Goal: Find contact information: Find contact information

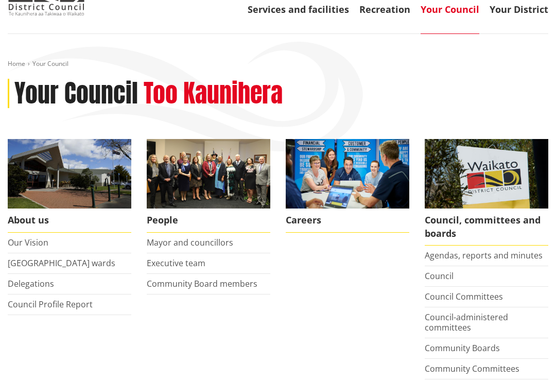
scroll to position [68, 0]
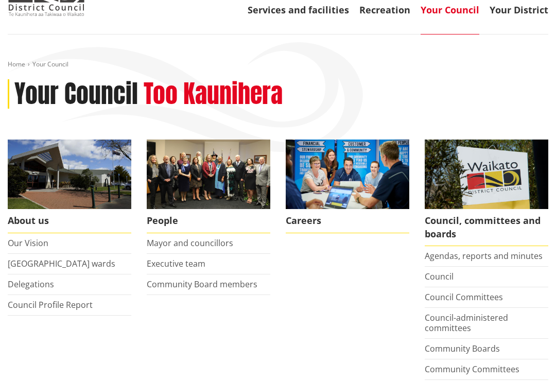
click at [23, 237] on link "Our Vision" at bounding box center [28, 242] width 41 height 11
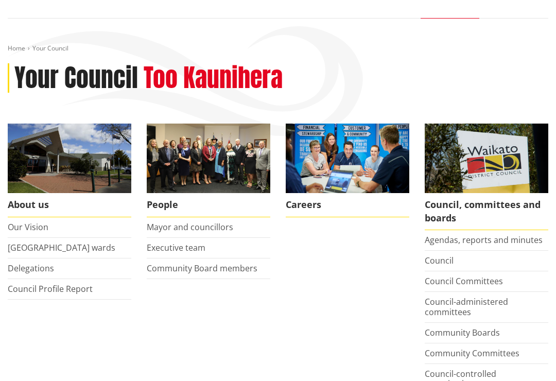
click at [157, 249] on link "Executive team" at bounding box center [176, 247] width 59 height 11
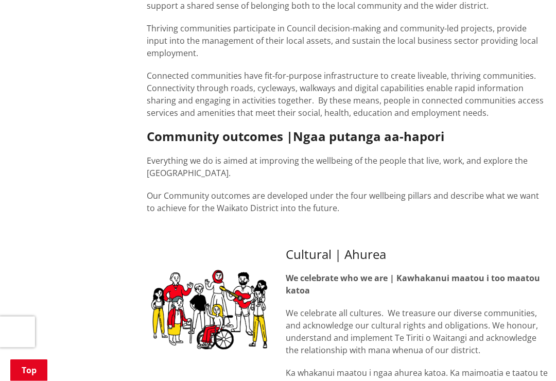
scroll to position [301, 0]
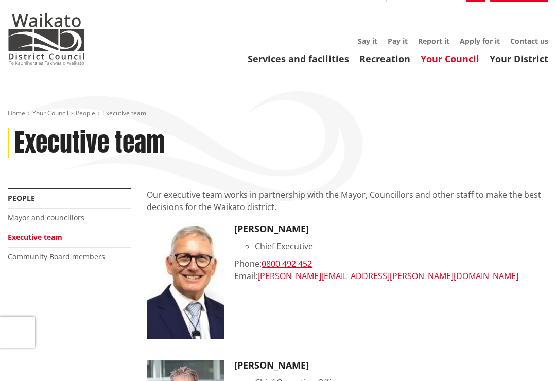
scroll to position [23, 0]
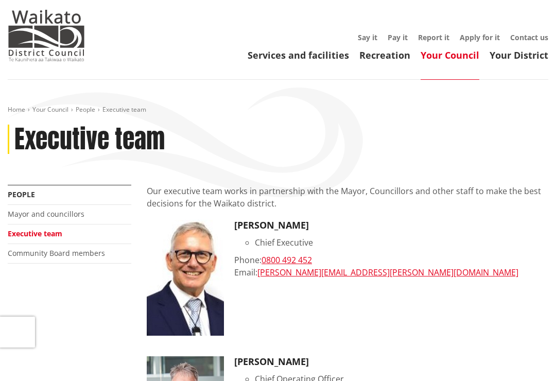
click at [47, 248] on link "Community Board members" at bounding box center [56, 253] width 97 height 10
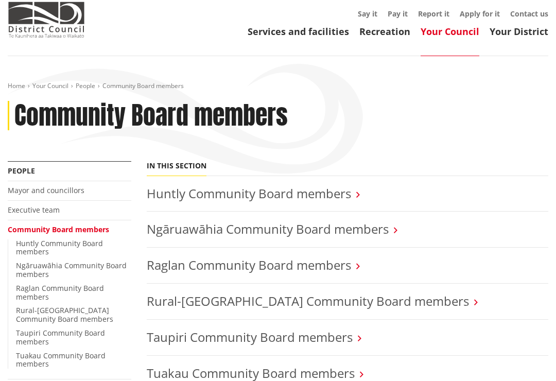
scroll to position [48, 0]
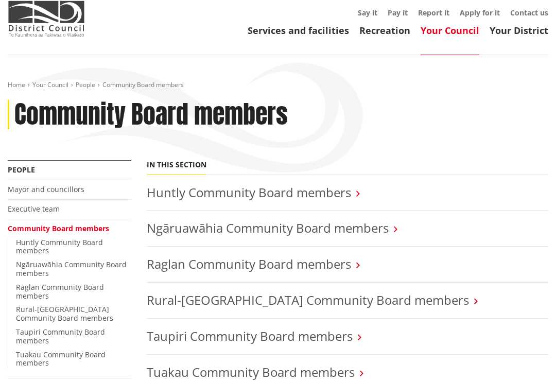
click at [376, 224] on link "Ngāruawāhia Community Board members" at bounding box center [268, 227] width 242 height 17
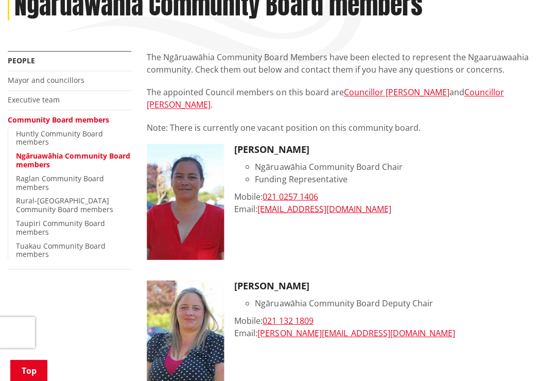
scroll to position [157, 0]
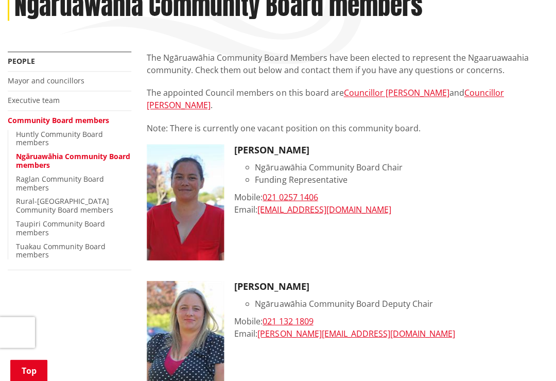
click at [45, 133] on link "Huntly Community Board members" at bounding box center [59, 138] width 87 height 19
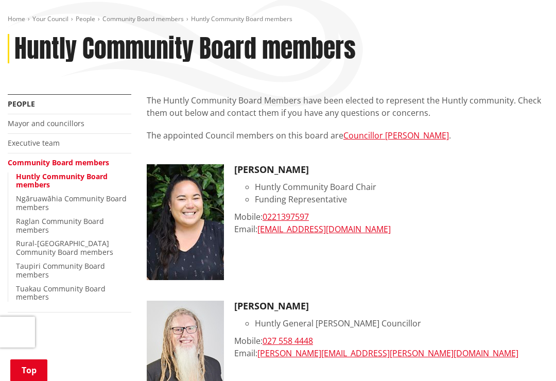
scroll to position [125, 0]
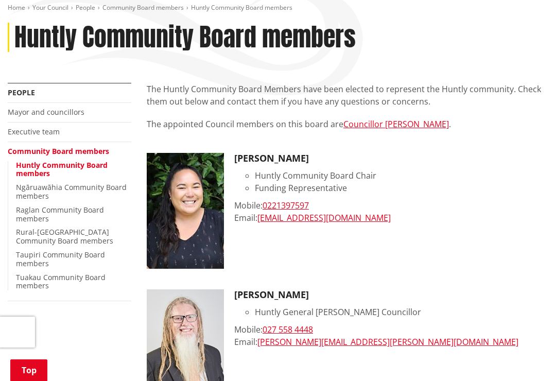
click at [39, 217] on link "Raglan Community Board members" at bounding box center [60, 214] width 88 height 19
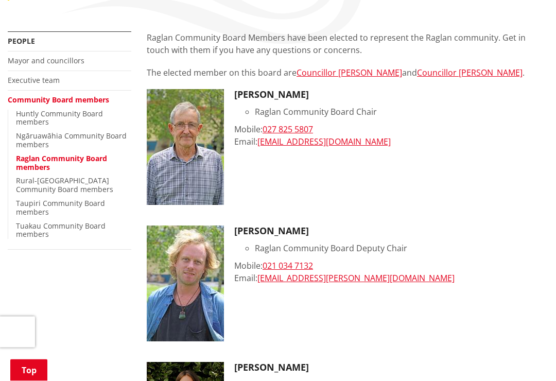
scroll to position [176, 0]
click at [33, 176] on link "Rural-[GEOGRAPHIC_DATA] Community Board members" at bounding box center [64, 185] width 97 height 19
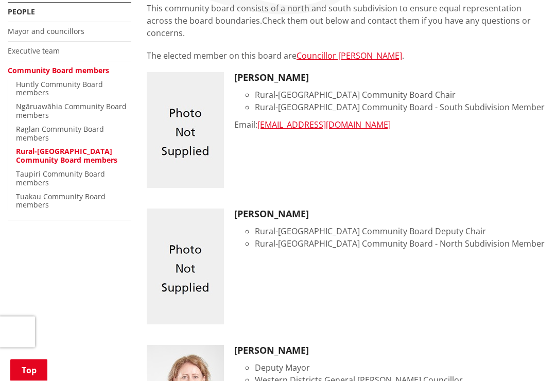
scroll to position [206, 0]
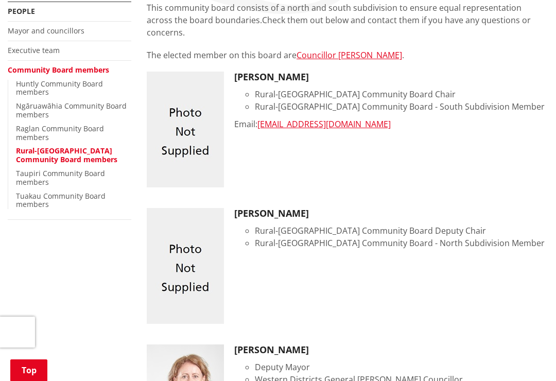
click at [40, 175] on link "Taupiri Community Board members" at bounding box center [60, 177] width 89 height 19
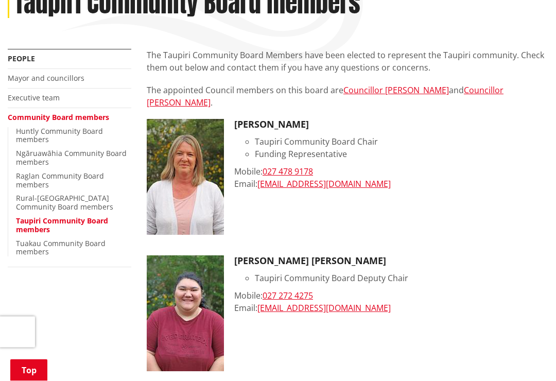
scroll to position [173, 0]
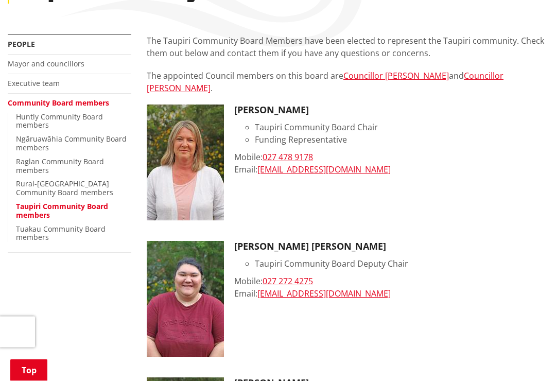
click at [35, 226] on link "Tuakau Community Board members" at bounding box center [61, 233] width 90 height 19
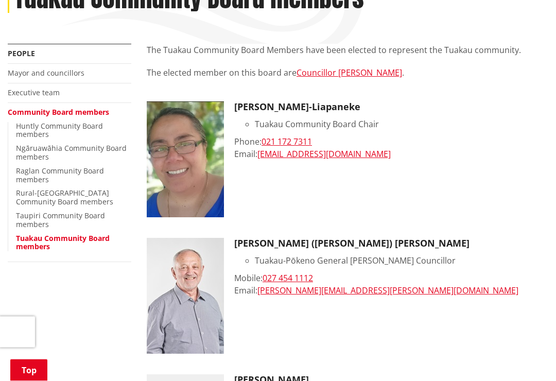
scroll to position [162, 0]
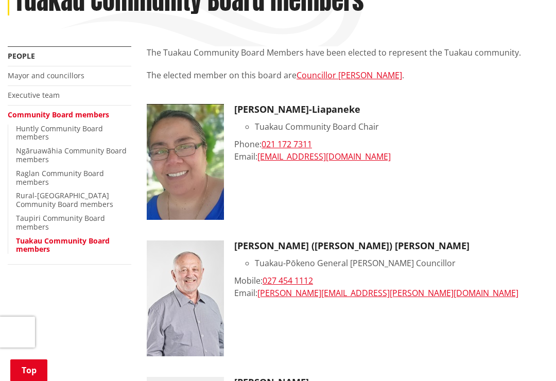
click at [41, 131] on link "Huntly Community Board members" at bounding box center [59, 133] width 87 height 19
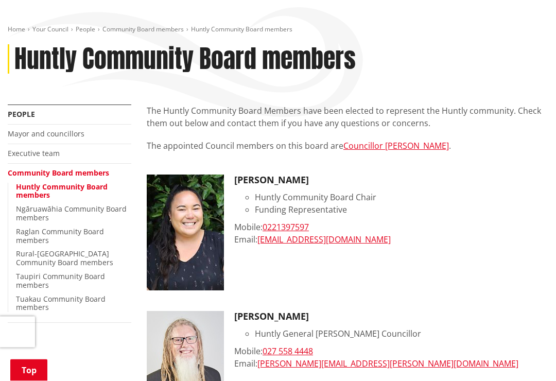
scroll to position [103, 0]
click at [33, 207] on link "Ngāruawāhia Community Board members" at bounding box center [71, 213] width 111 height 19
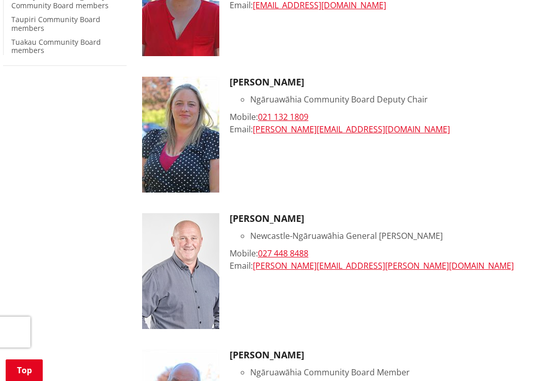
scroll to position [437, 0]
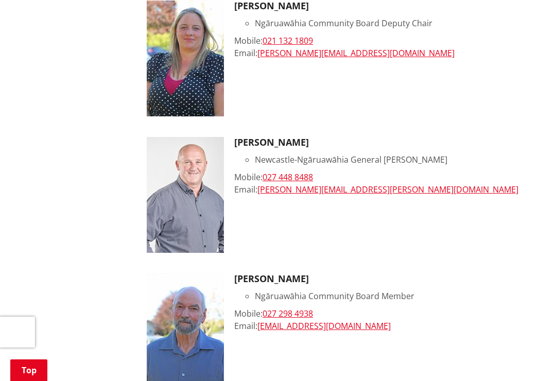
click at [181, 201] on img at bounding box center [185, 195] width 77 height 116
click at [172, 213] on img at bounding box center [185, 195] width 77 height 116
click at [296, 138] on h3 "[PERSON_NAME]" at bounding box center [391, 142] width 314 height 11
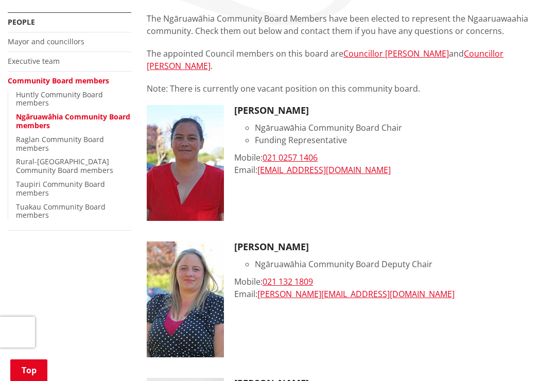
scroll to position [194, 0]
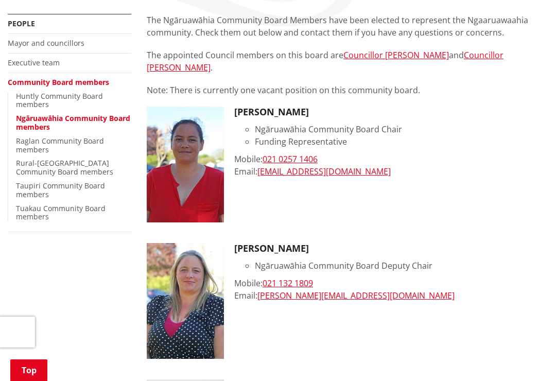
click at [271, 107] on h3 "[PERSON_NAME]" at bounding box center [391, 112] width 314 height 11
click at [446, 174] on div "Email: [EMAIL_ADDRESS][DOMAIN_NAME]" at bounding box center [391, 171] width 314 height 12
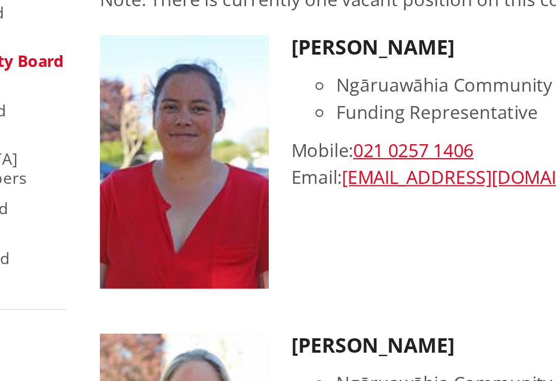
click at [147, 107] on img at bounding box center [185, 165] width 77 height 116
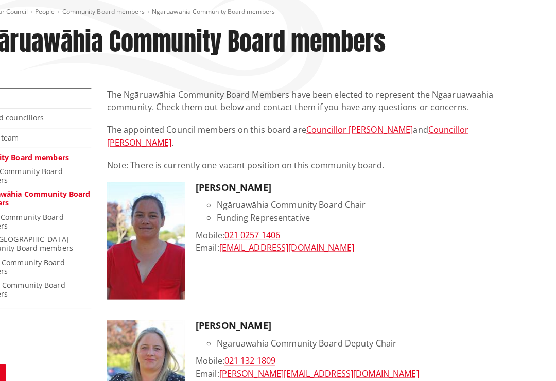
scroll to position [120, 0]
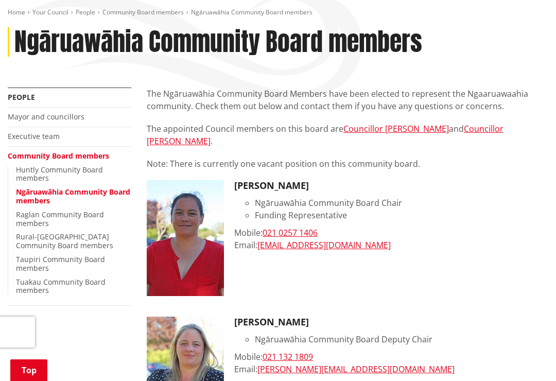
click at [477, 222] on div "[PERSON_NAME] Ngāruawāhia Community Board Chair Funding Representative Mobile: …" at bounding box center [391, 238] width 314 height 116
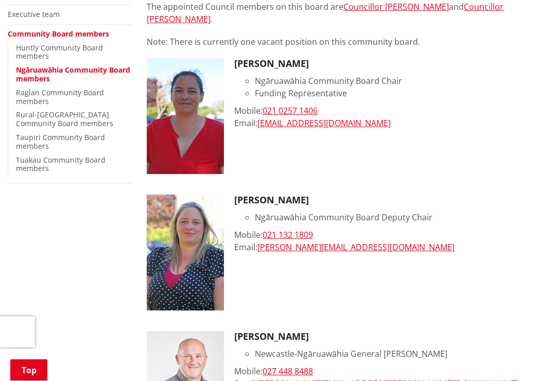
scroll to position [231, 0]
